Goal: Obtain resource: Download file/media

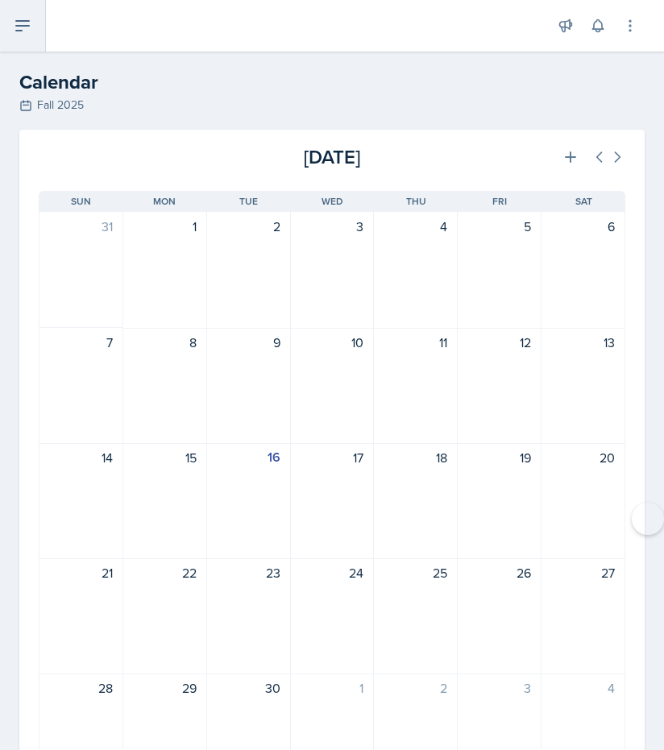
click at [16, 25] on icon at bounding box center [22, 26] width 13 height 10
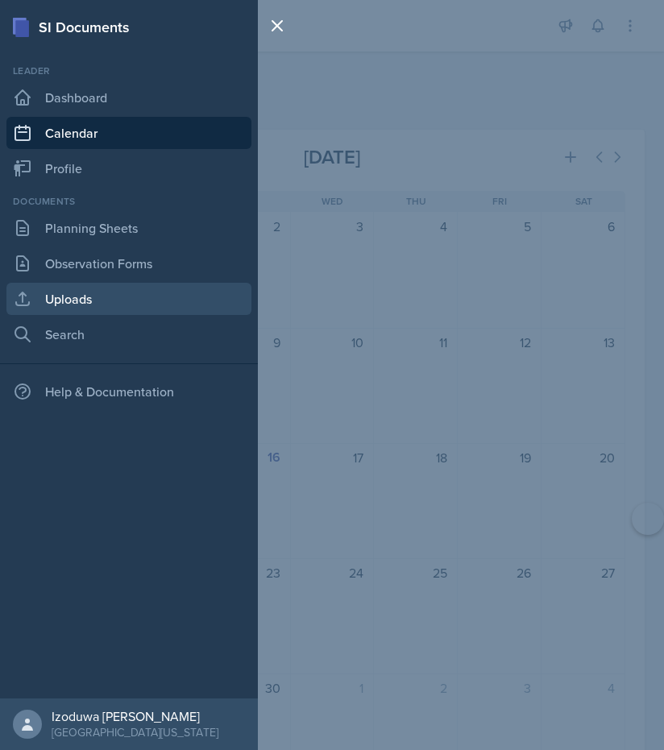
click at [60, 297] on link "Uploads" at bounding box center [128, 299] width 245 height 32
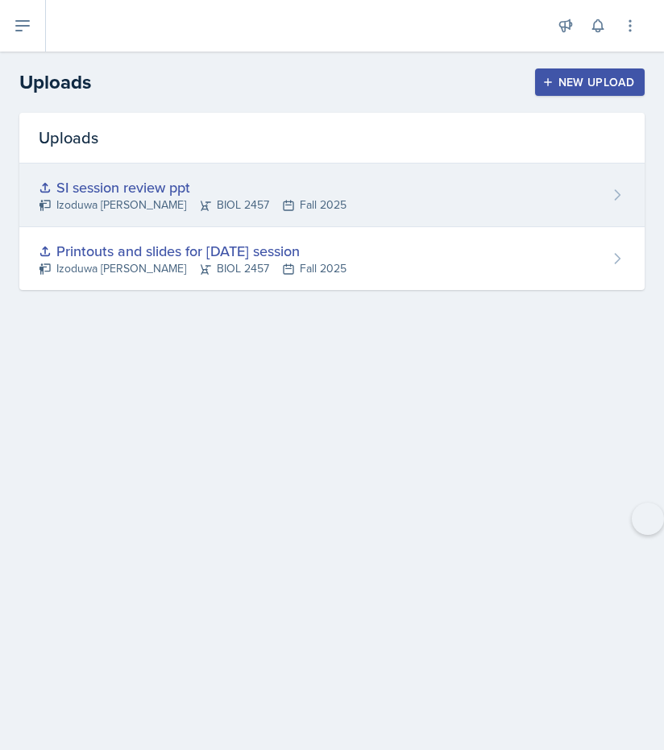
click at [246, 170] on div "SI session review ppt Izoduwa Omoruyi BIOL 2457 Fall 2025" at bounding box center [331, 196] width 625 height 64
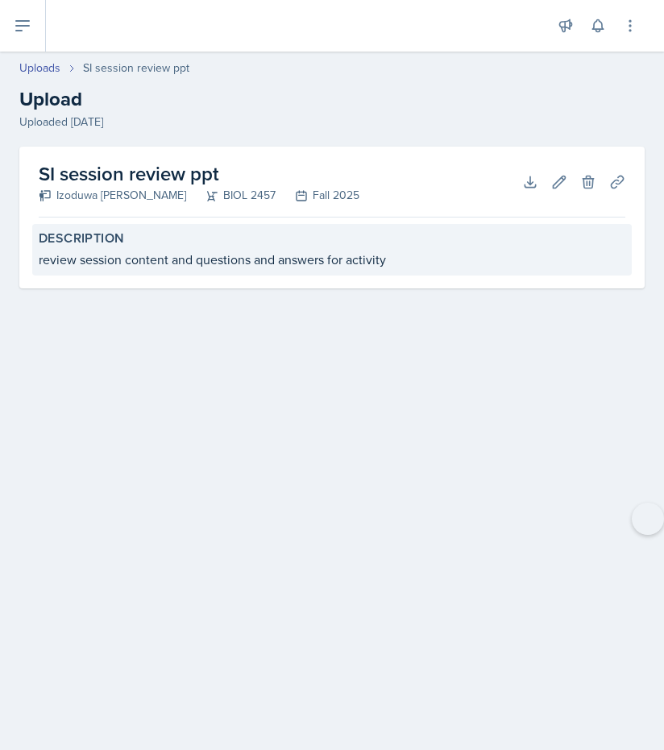
click at [306, 230] on div "Description review session content and questions and answers for activity" at bounding box center [331, 250] width 599 height 52
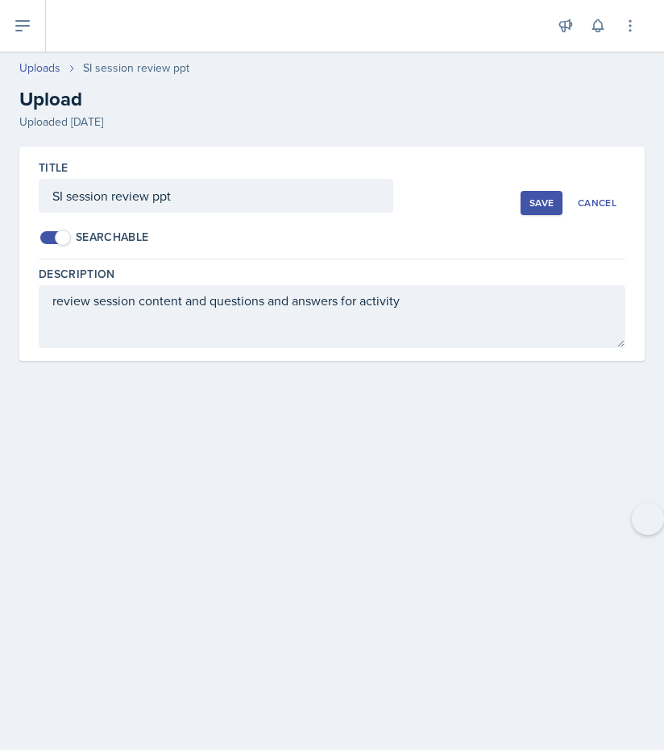
click at [307, 224] on div at bounding box center [216, 221] width 354 height 16
click at [587, 201] on div "Cancel" at bounding box center [597, 203] width 39 height 13
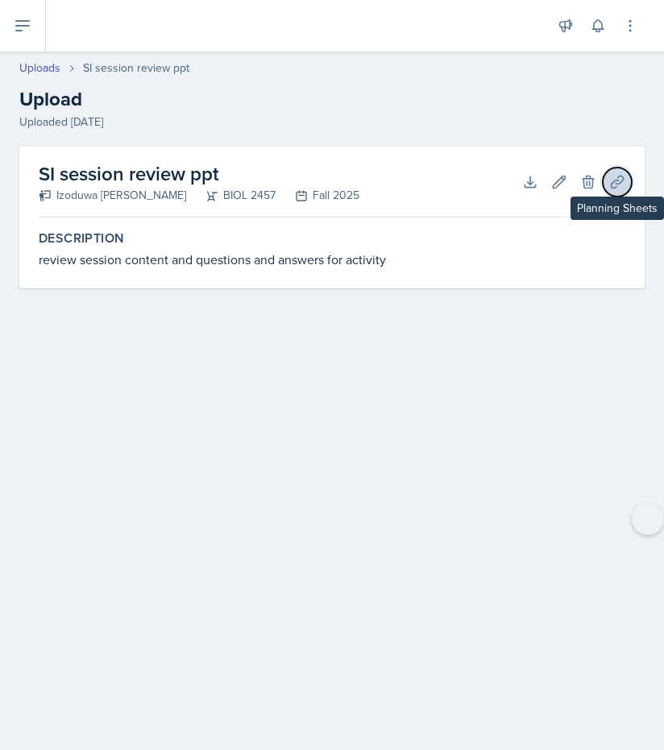
click at [616, 184] on icon at bounding box center [617, 182] width 12 height 12
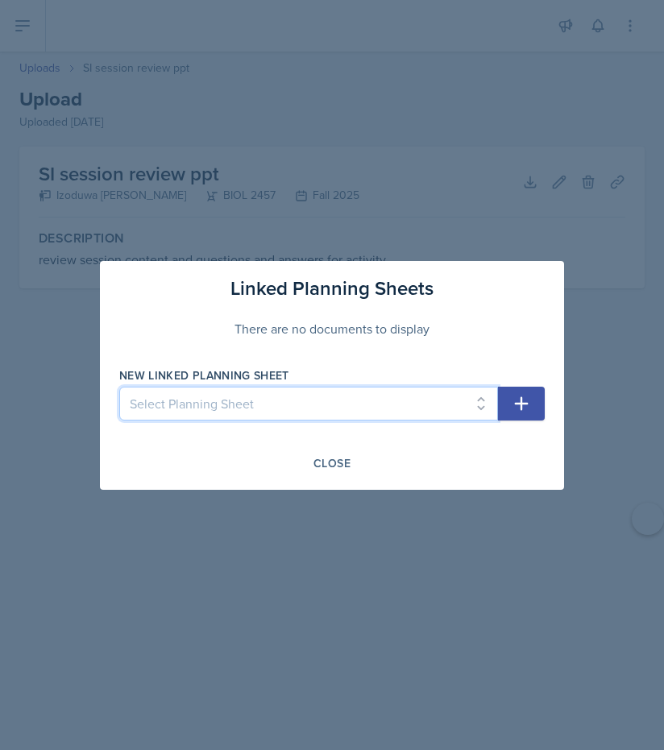
click at [463, 400] on select "Select Planning Sheet Sep 15th, 2025 Sep 9th, 2025 Sep 8th, 2025 Sep 3rd, 2025 …" at bounding box center [308, 404] width 379 height 34
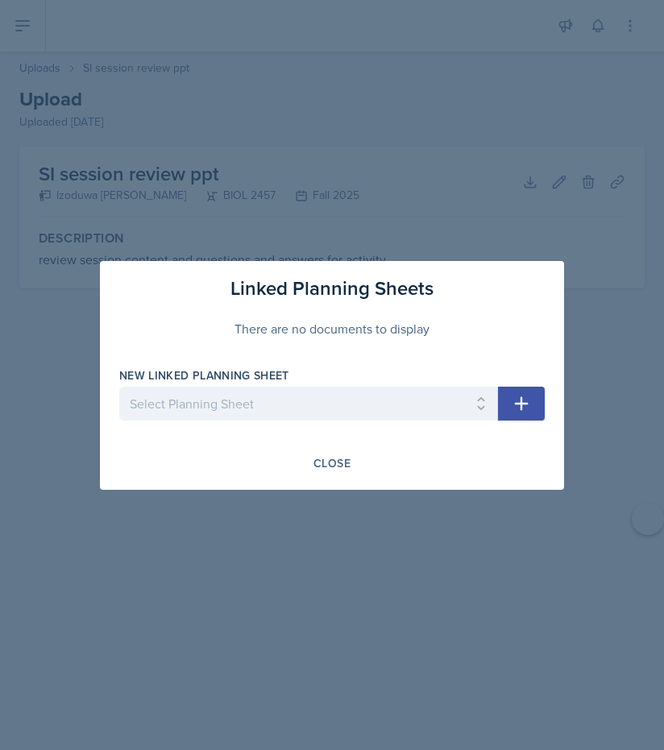
click at [611, 277] on div at bounding box center [332, 375] width 664 height 750
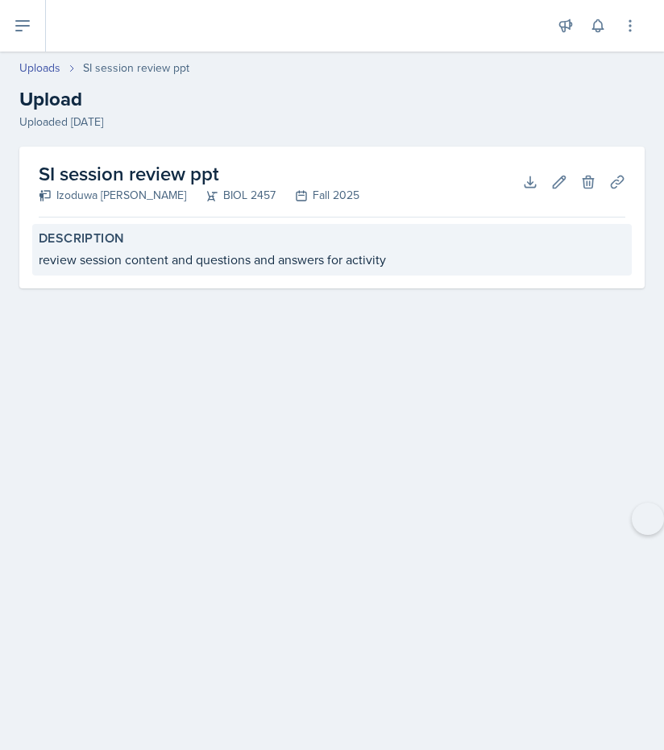
click at [345, 251] on div "review session content and questions and answers for activity" at bounding box center [332, 259] width 586 height 19
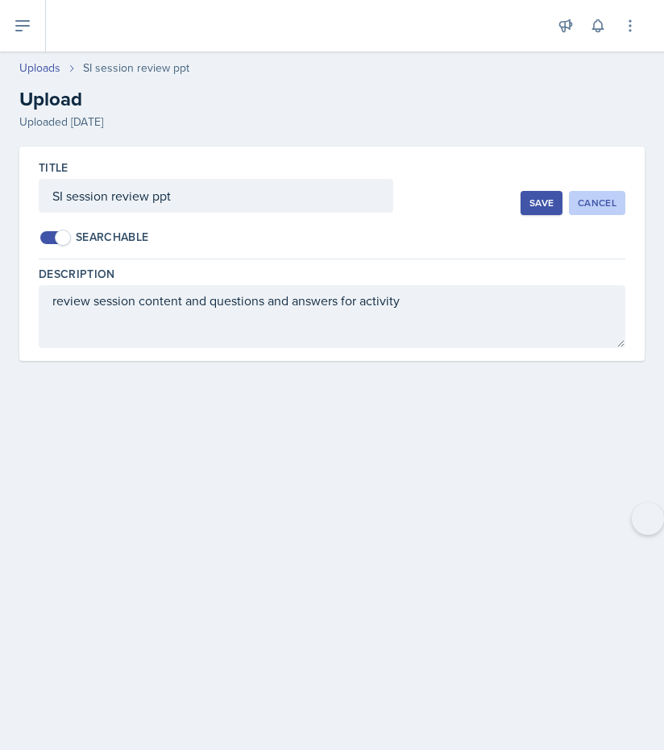
click at [586, 199] on div "Cancel" at bounding box center [597, 203] width 39 height 13
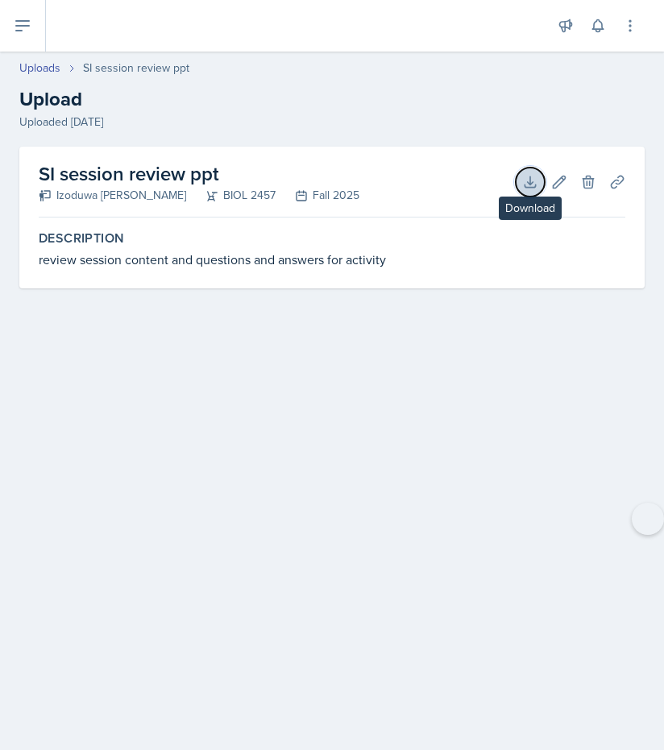
click at [518, 184] on button "Download" at bounding box center [530, 182] width 29 height 29
click at [15, 2] on button at bounding box center [23, 26] width 46 height 52
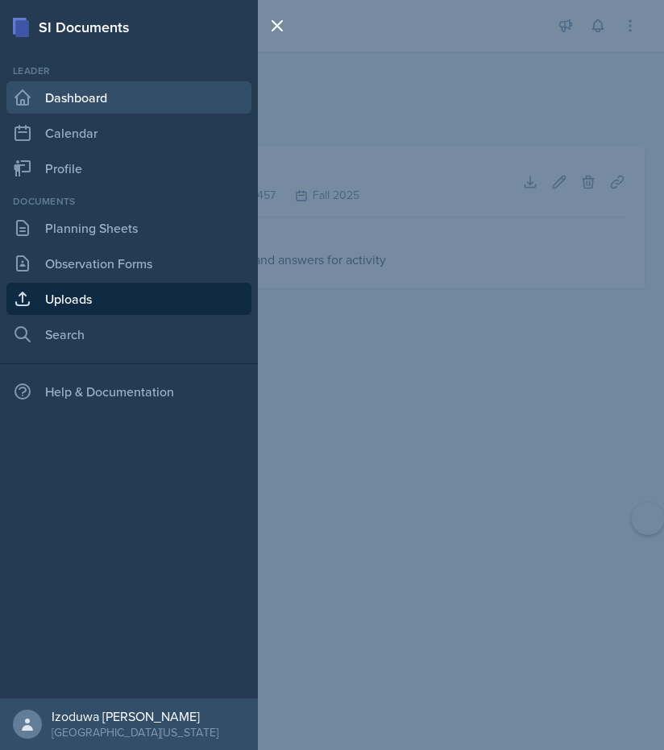
click at [52, 101] on link "Dashboard" at bounding box center [128, 97] width 245 height 32
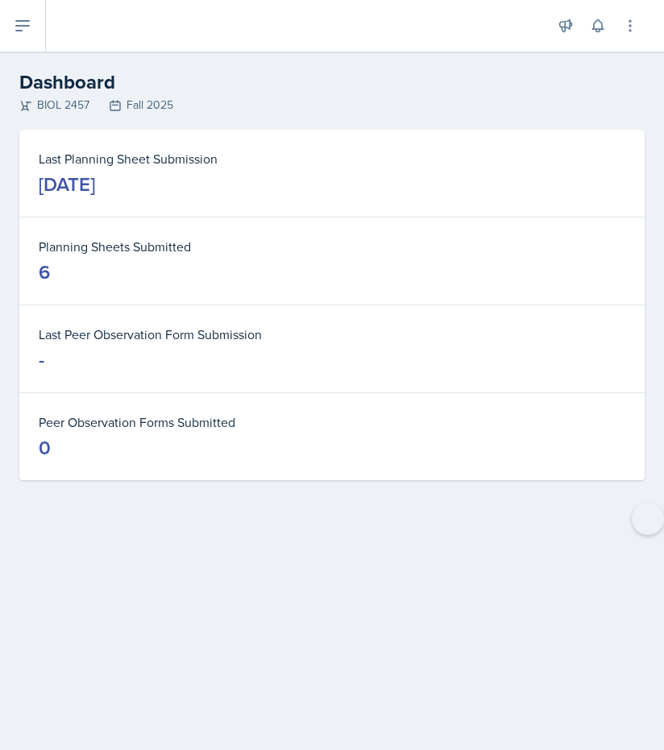
click at [99, 258] on dl "Planning Sheets Submitted 6" at bounding box center [332, 261] width 586 height 48
click at [18, 34] on icon at bounding box center [22, 25] width 19 height 19
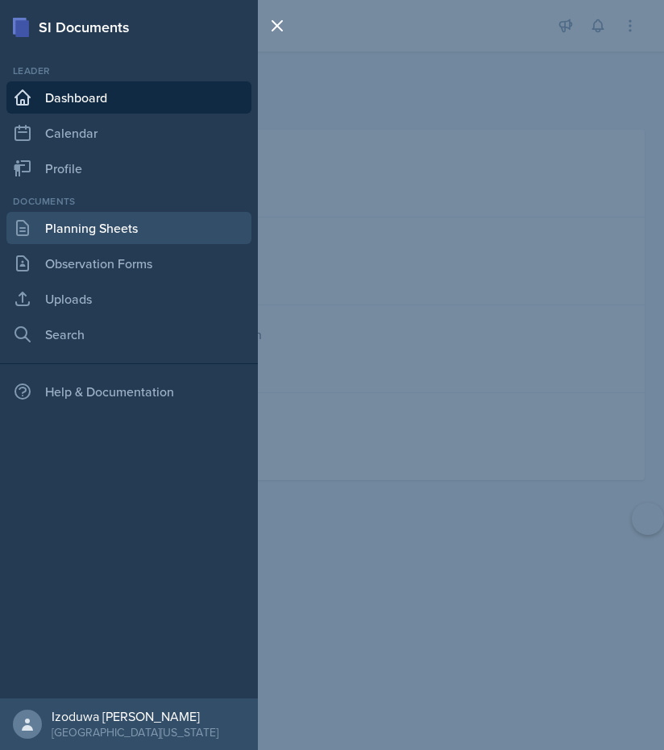
click at [46, 239] on link "Planning Sheets" at bounding box center [128, 228] width 245 height 32
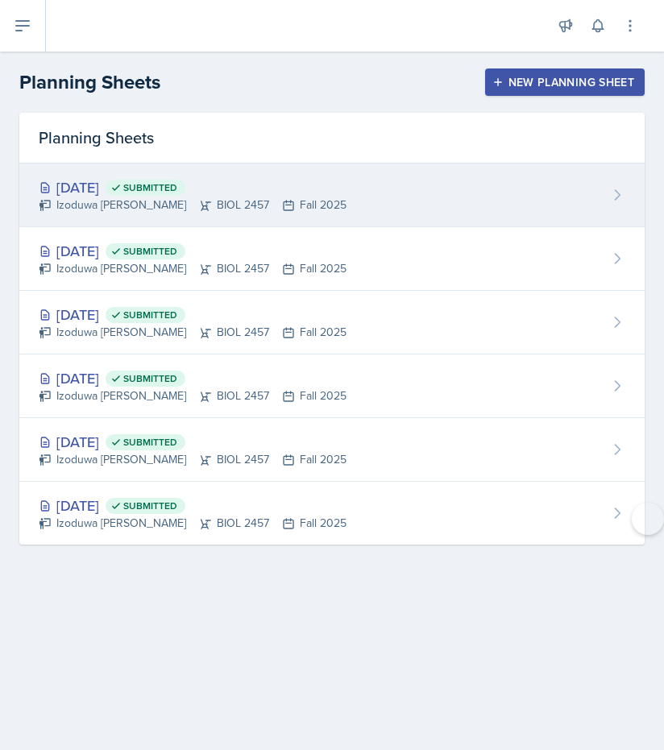
click at [134, 213] on div "Izoduwa Omoruyi BIOL 2457 Fall 2025" at bounding box center [193, 205] width 308 height 17
